Goal: Task Accomplishment & Management: Use online tool/utility

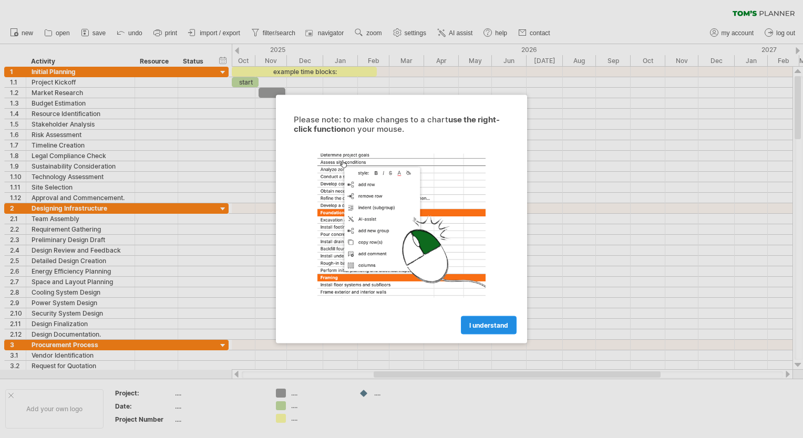
click at [485, 326] on span "I understand" at bounding box center [488, 325] width 39 height 8
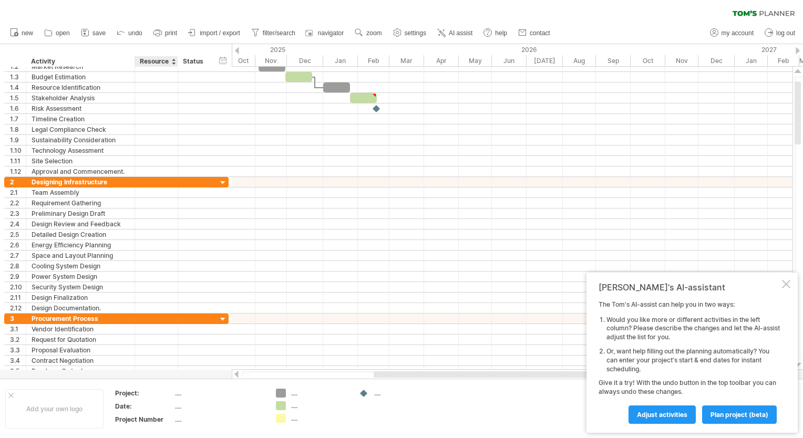
click at [180, 398] on td "...." at bounding box center [219, 395] width 89 height 12
click at [182, 407] on div "...." at bounding box center [219, 406] width 88 height 9
click at [181, 418] on div "...." at bounding box center [219, 419] width 88 height 9
click at [26, 403] on div "Add your own logo" at bounding box center [54, 408] width 98 height 39
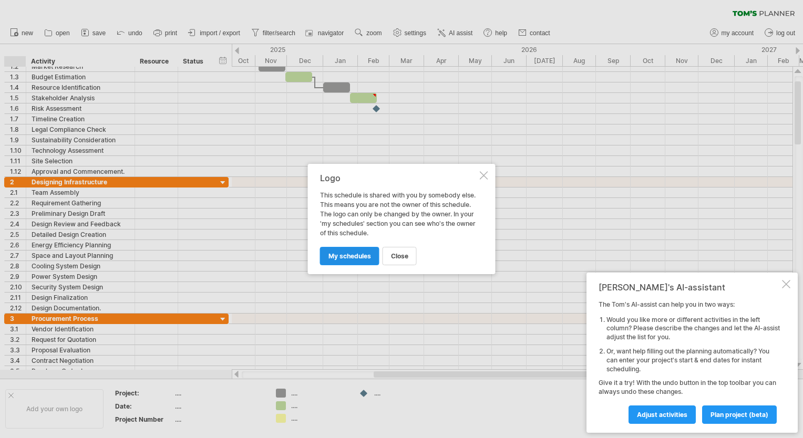
click at [345, 258] on span "my schedules" at bounding box center [349, 256] width 43 height 8
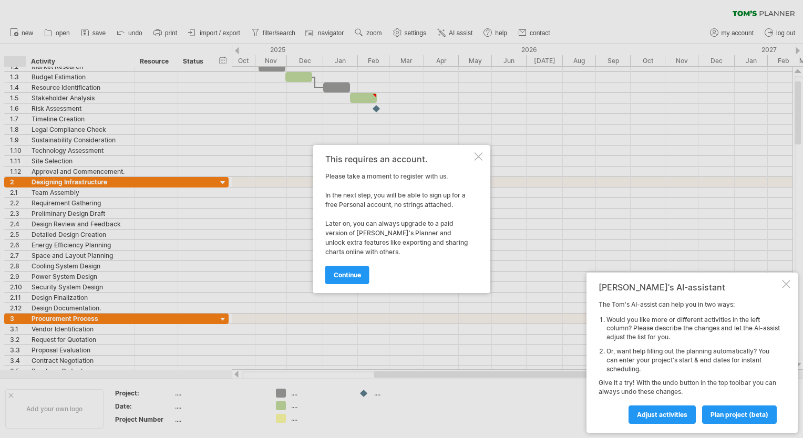
click at [473, 155] on div "This requires an account. Please take a moment to register with us. In the next…" at bounding box center [401, 219] width 177 height 148
click at [478, 157] on div at bounding box center [478, 156] width 8 height 8
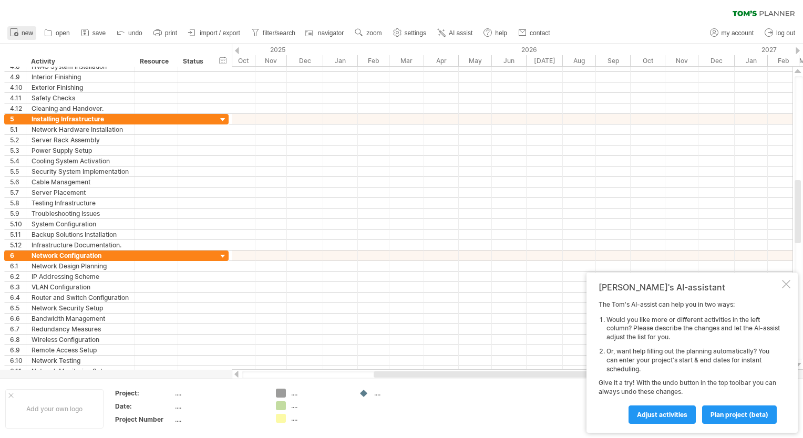
click at [13, 30] on icon at bounding box center [14, 32] width 11 height 11
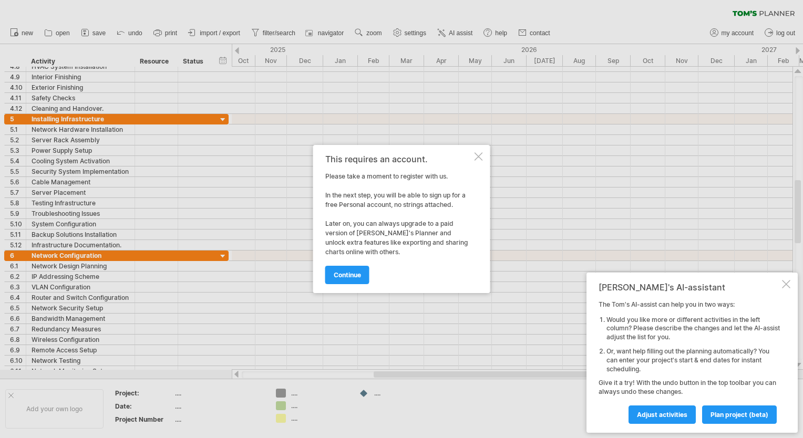
click at [473, 155] on div "This requires an account. Please take a moment to register with us. In the next…" at bounding box center [401, 219] width 177 height 148
click at [478, 154] on div at bounding box center [478, 156] width 8 height 8
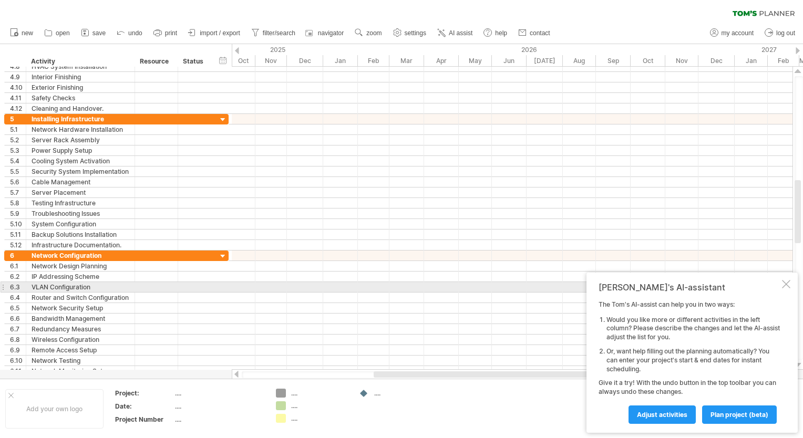
click at [788, 290] on div "[PERSON_NAME]'s AI-assistant The [PERSON_NAME]'s AI-assist can help you in two …" at bounding box center [691, 353] width 211 height 160
click at [786, 287] on div at bounding box center [786, 284] width 8 height 8
